Goal: Understand process/instructions: Learn about a topic

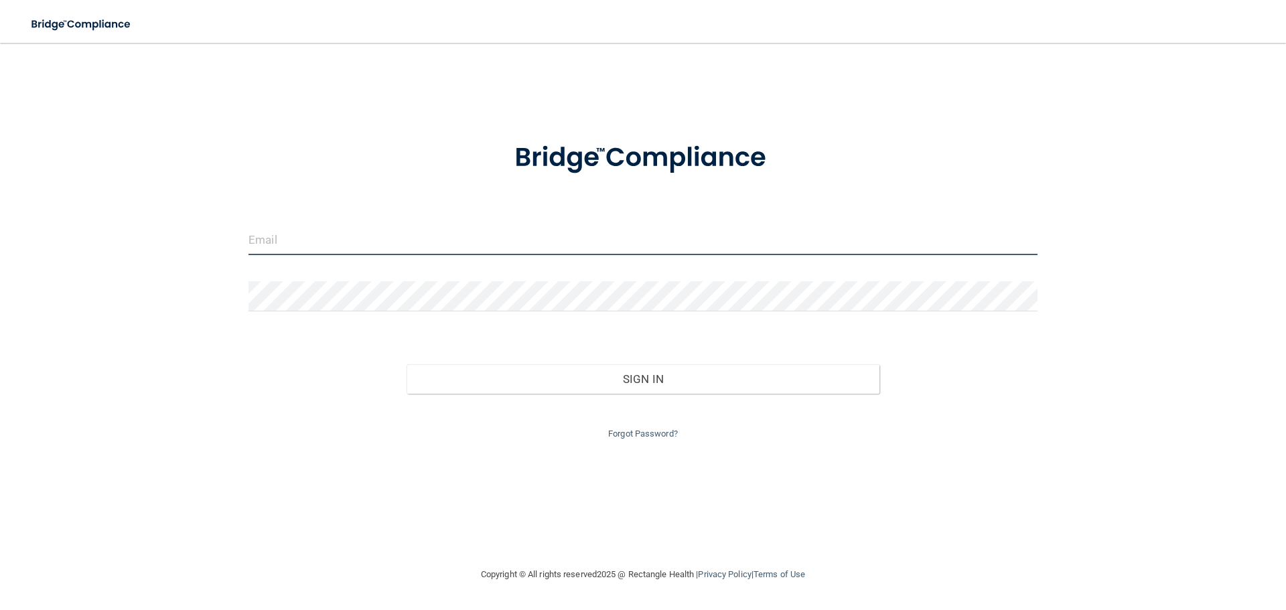
type input "[EMAIL_ADDRESS][DOMAIN_NAME]"
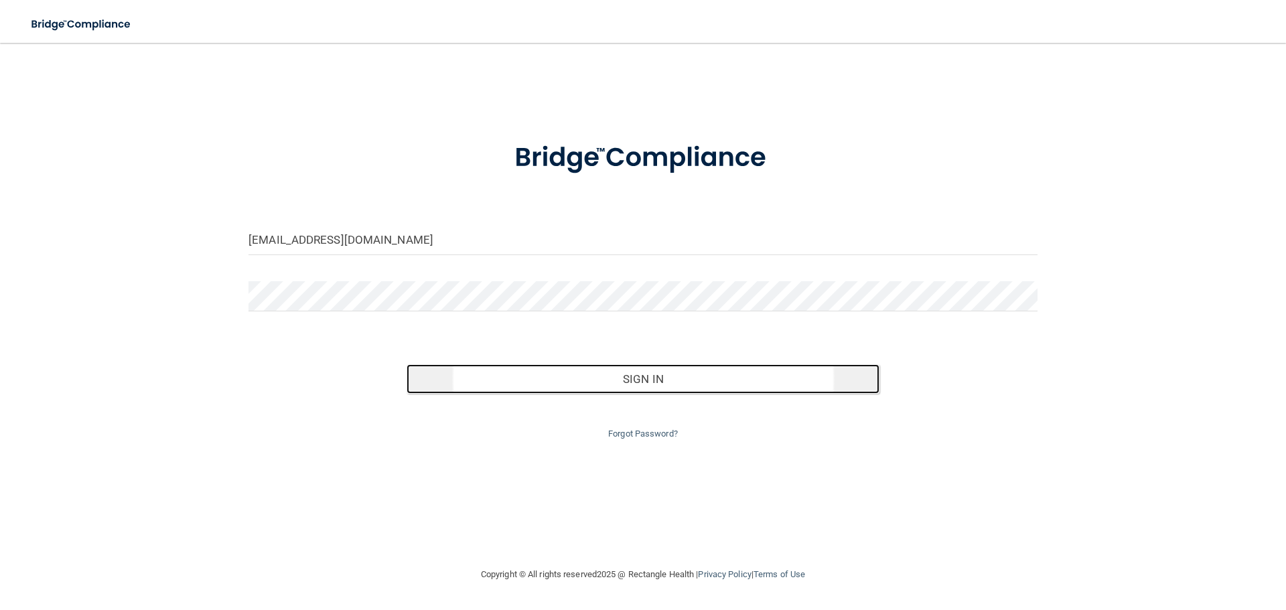
click at [679, 368] on button "Sign In" at bounding box center [643, 378] width 473 height 29
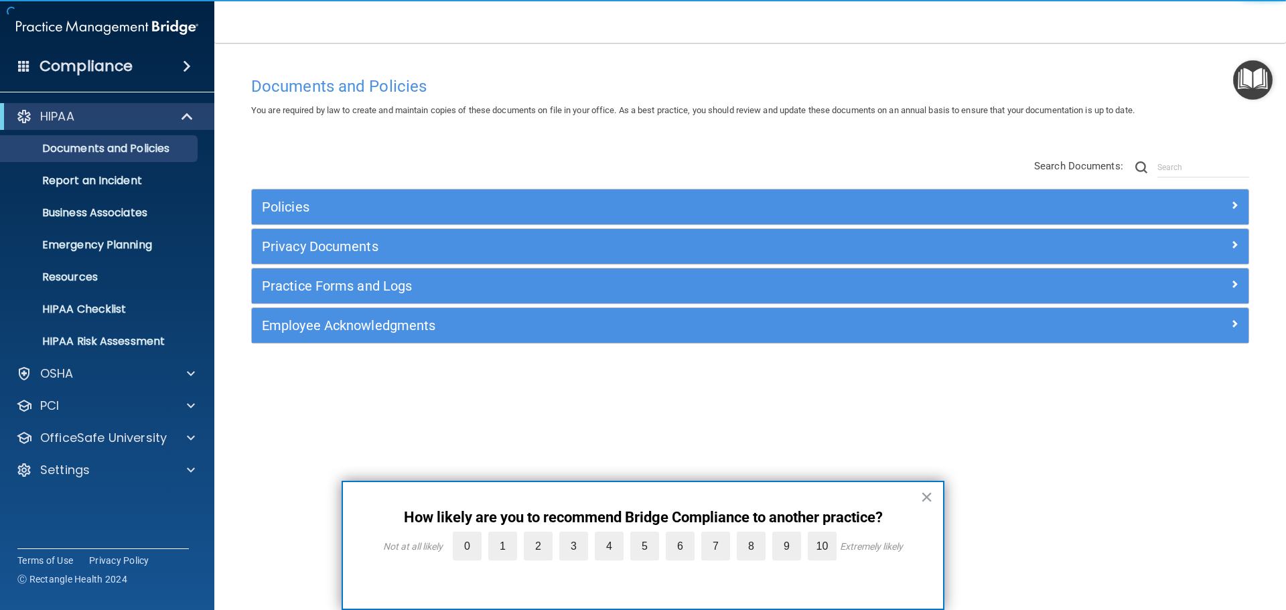
click at [1247, 89] on img "Open Resource Center" at bounding box center [1253, 80] width 40 height 40
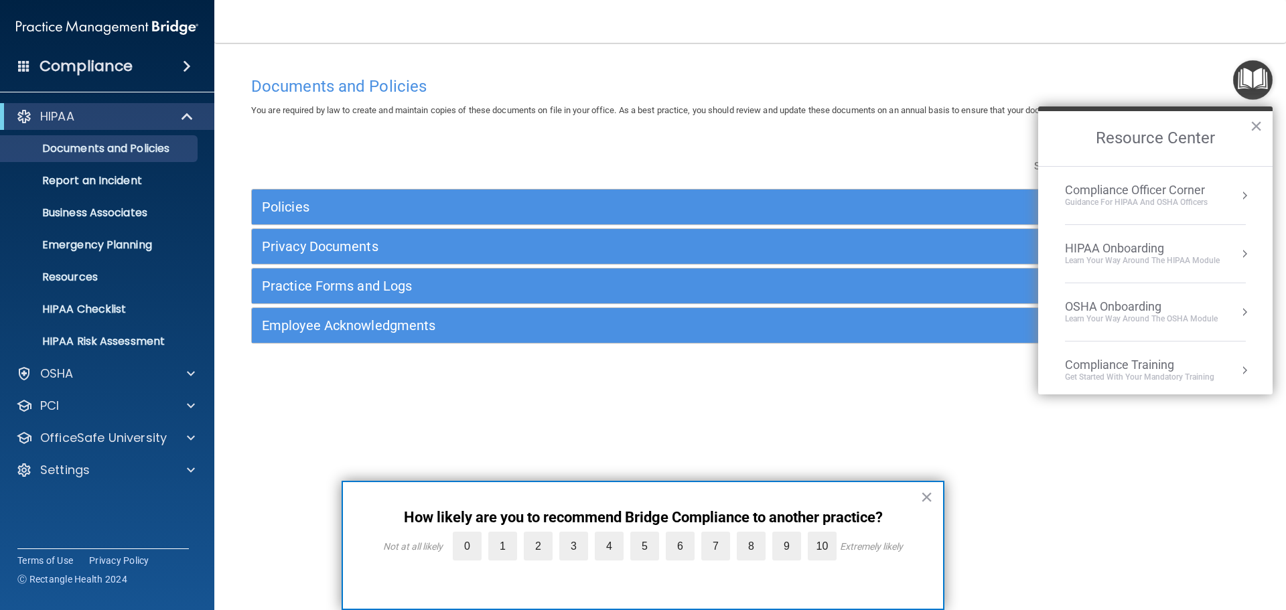
click at [1143, 250] on div "HIPAA Onboarding" at bounding box center [1142, 248] width 155 height 15
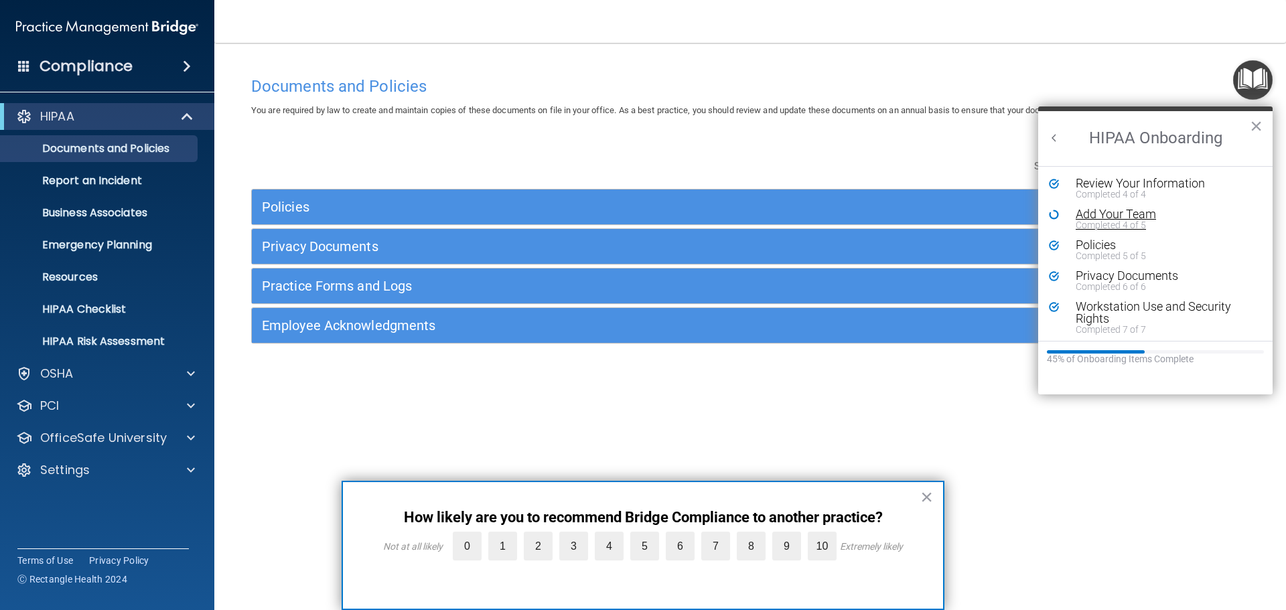
click at [1091, 218] on div "Add Your Team" at bounding box center [1160, 214] width 169 height 12
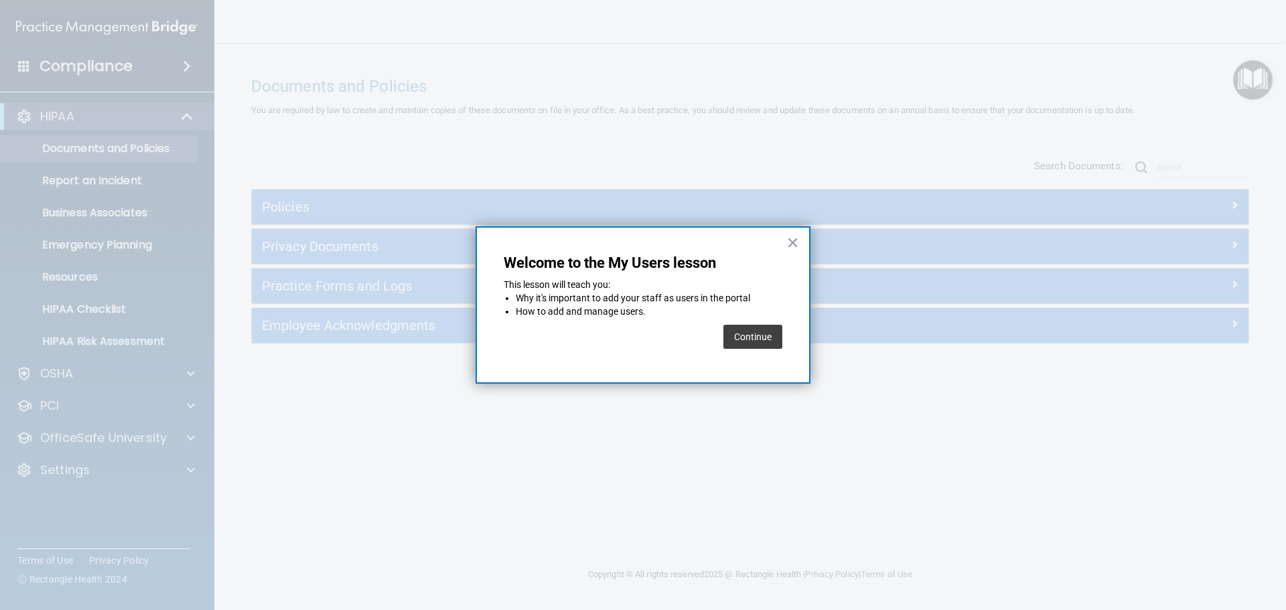
click at [766, 346] on button "Continue" at bounding box center [752, 337] width 59 height 24
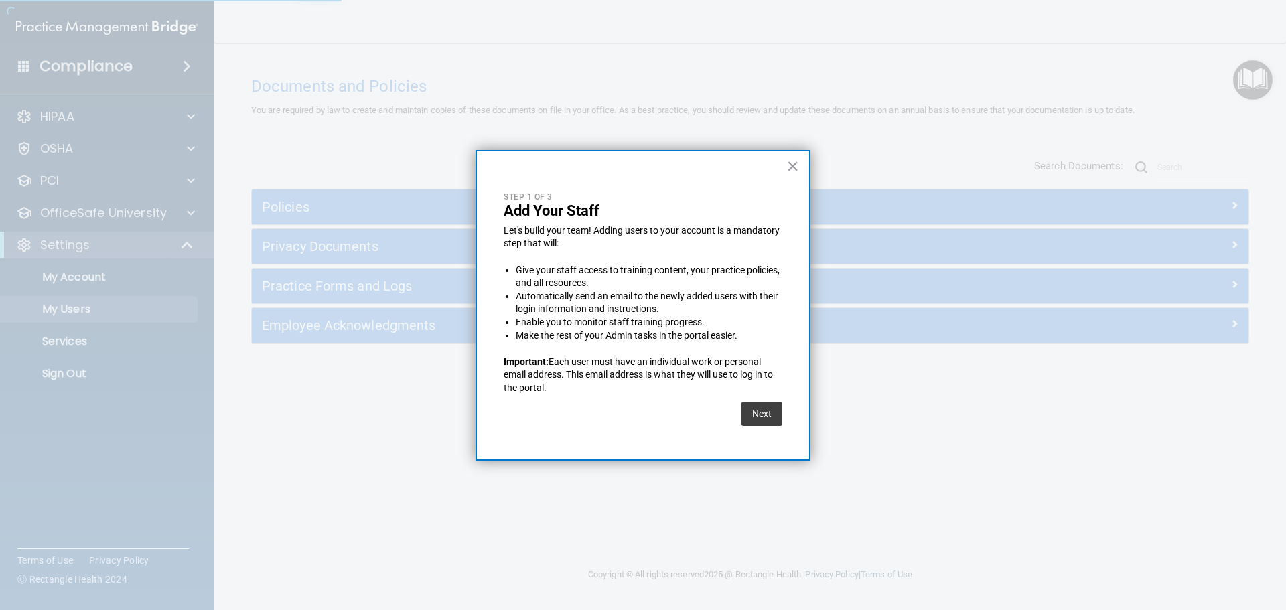
select select "20"
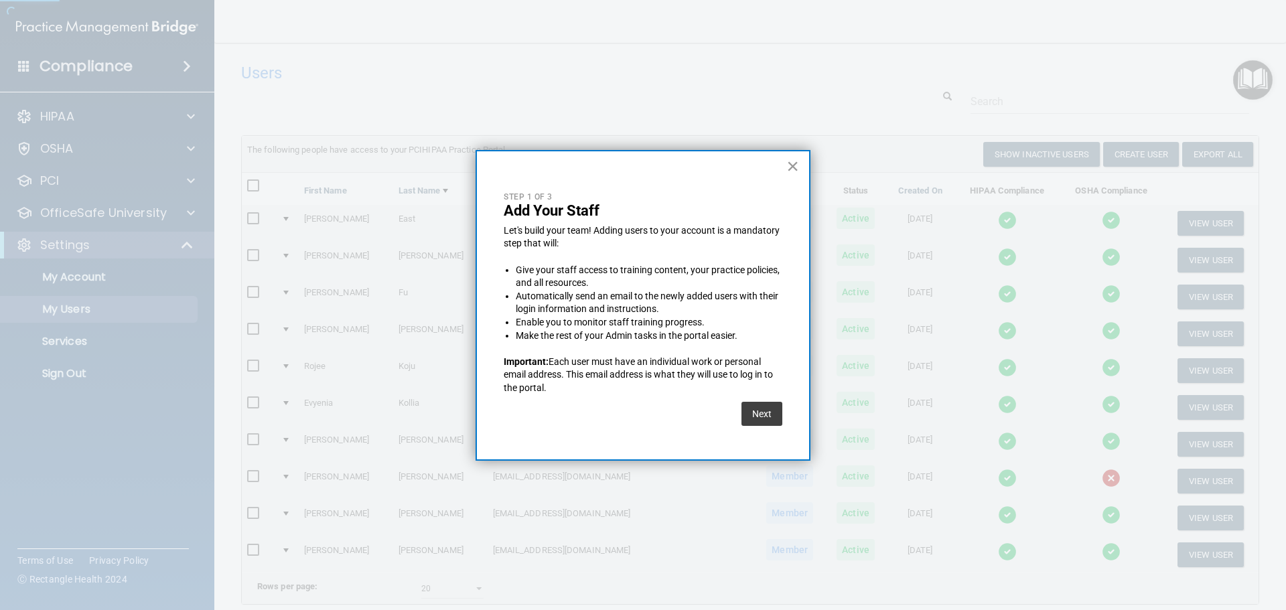
click at [796, 163] on button "×" at bounding box center [792, 165] width 13 height 21
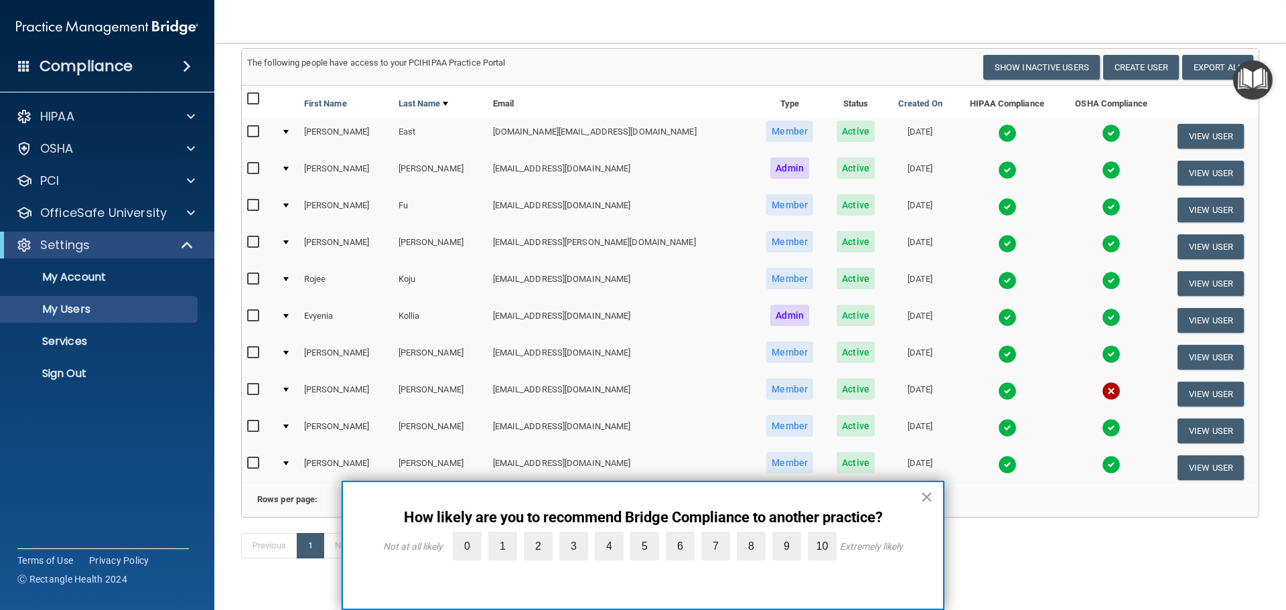
scroll to position [63, 0]
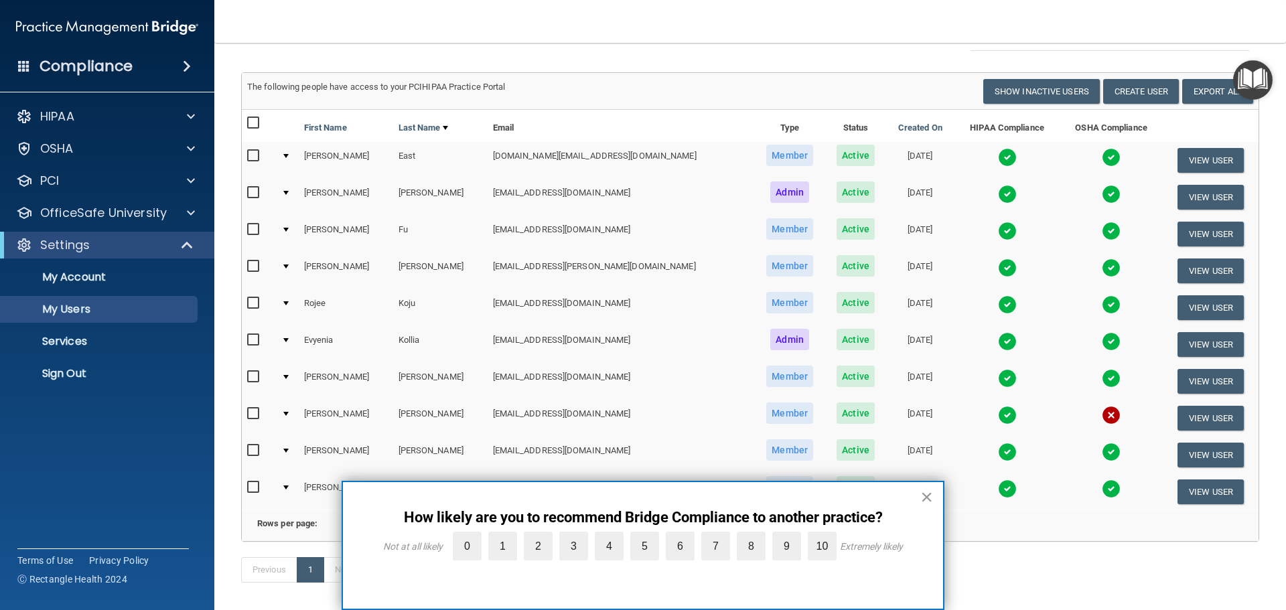
click at [926, 501] on button "×" at bounding box center [926, 496] width 13 height 21
